Goal: Information Seeking & Learning: Learn about a topic

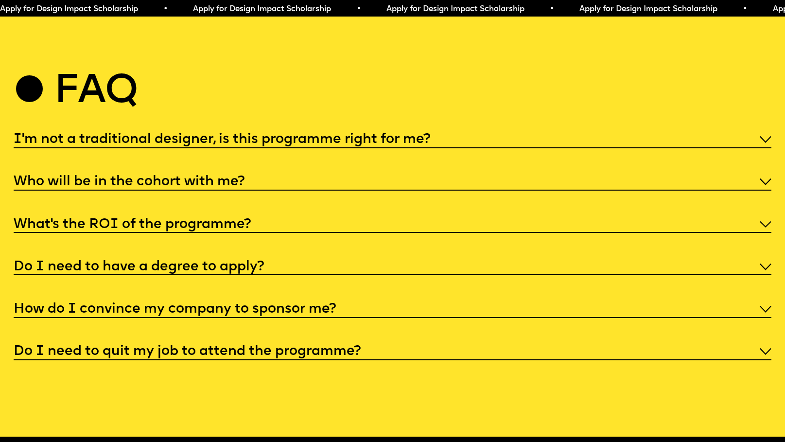
scroll to position [4038, 0]
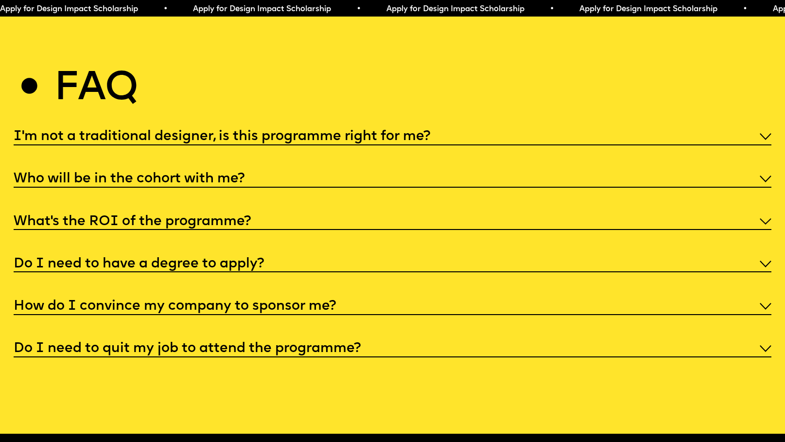
click at [264, 344] on h5 "Do I need to quit my job to attend the programme?" at bounding box center [187, 349] width 347 height 10
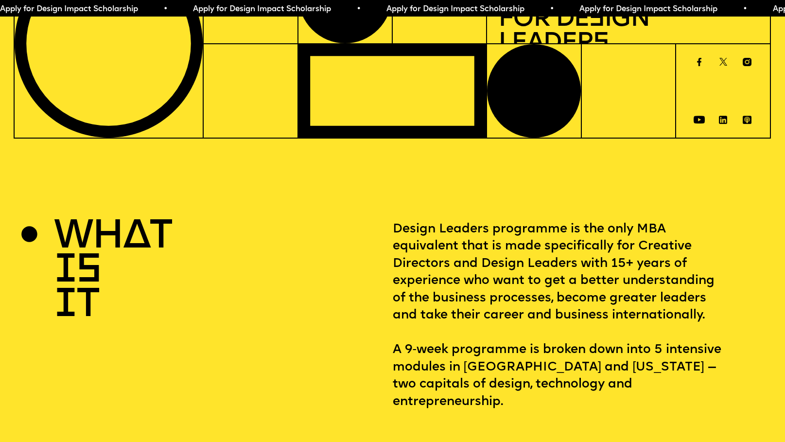
scroll to position [0, 0]
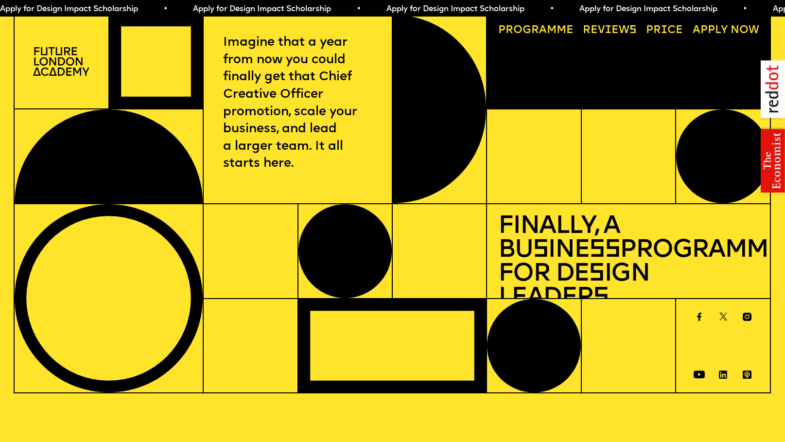
click at [542, 32] on span "a" at bounding box center [543, 30] width 8 height 11
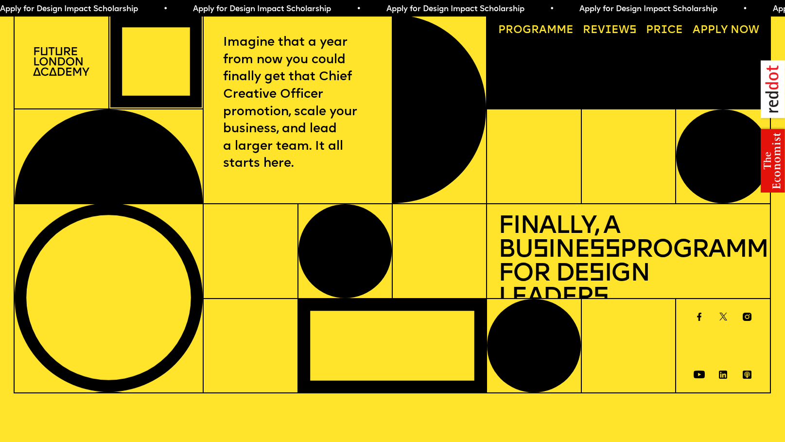
click at [49, 64] on img at bounding box center [61, 61] width 56 height 29
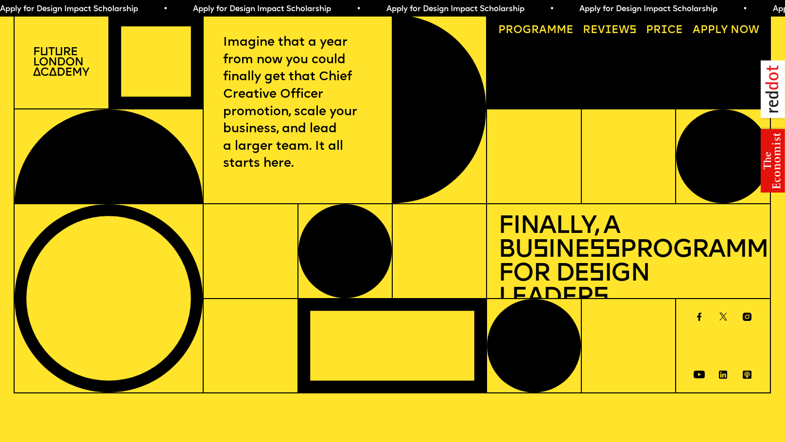
click at [63, 51] on img at bounding box center [61, 61] width 56 height 29
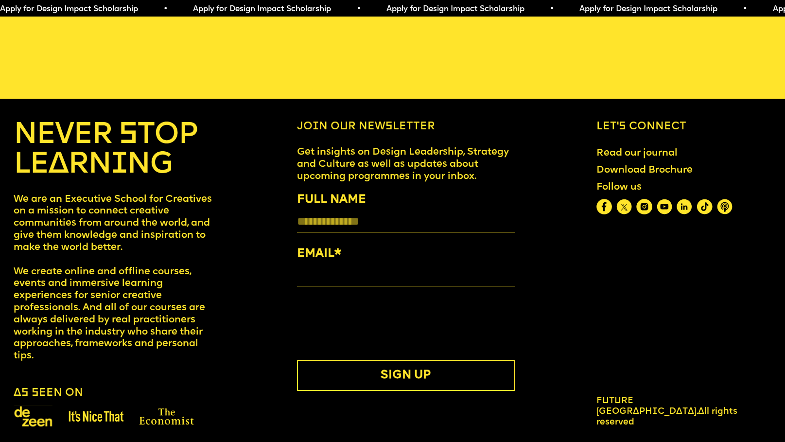
click at [671, 409] on div "Future London Academy. All rights reserved" at bounding box center [666, 412] width 141 height 32
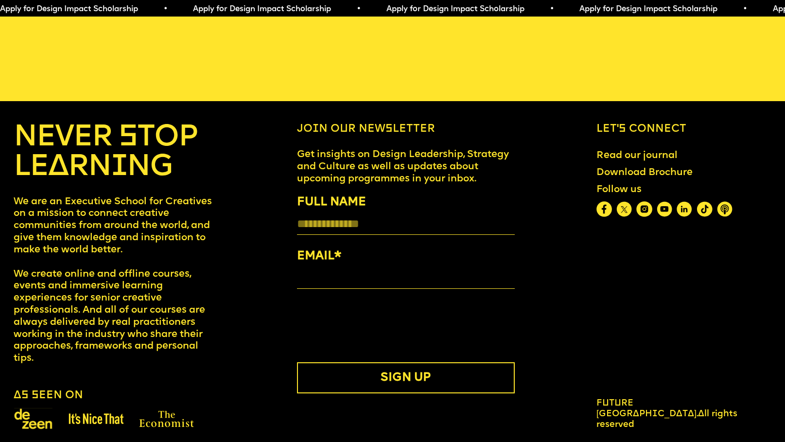
click at [669, 402] on span "Future [GEOGRAPHIC_DATA]." at bounding box center [647, 409] width 102 height 20
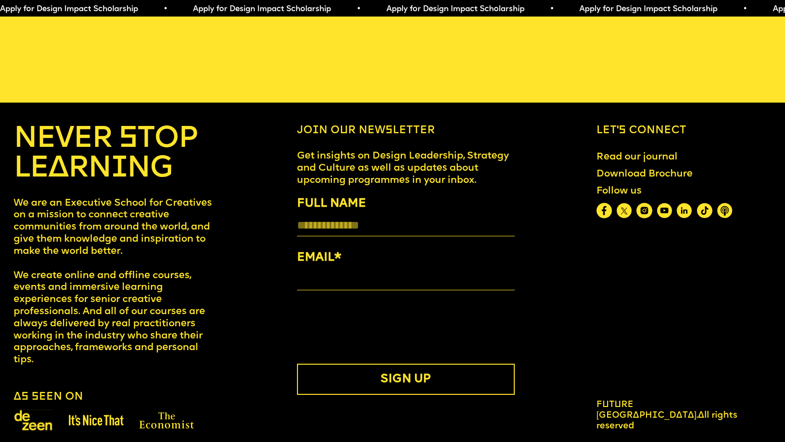
scroll to position [4424, 0]
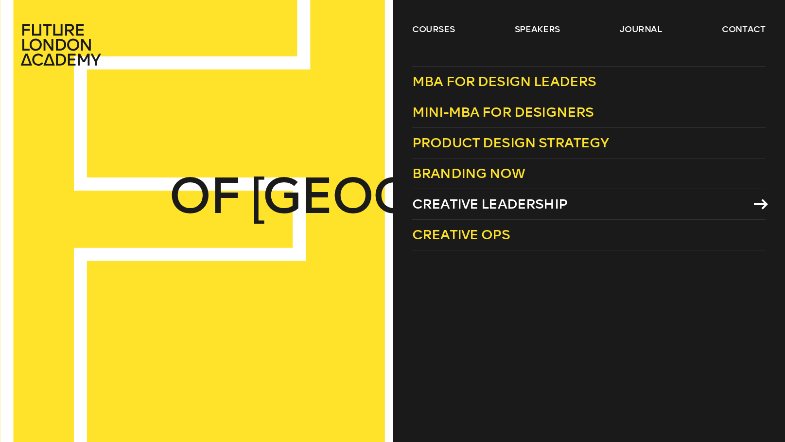
click at [479, 203] on span "Creative Leadership" at bounding box center [489, 204] width 155 height 16
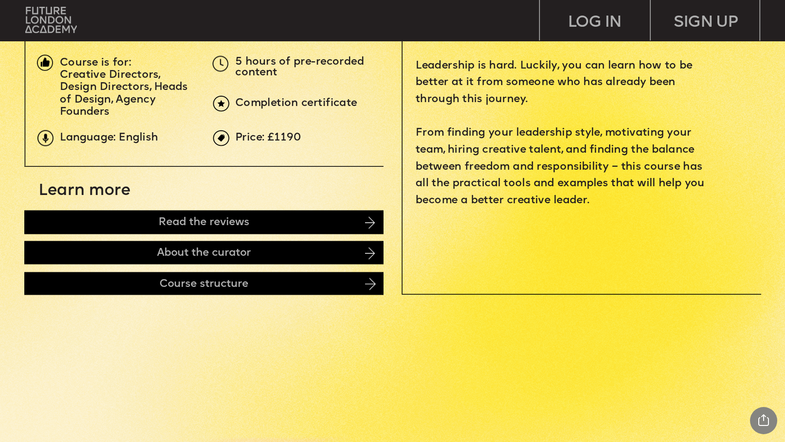
scroll to position [428, 0]
